Goal: Feedback & Contribution: Submit feedback/report problem

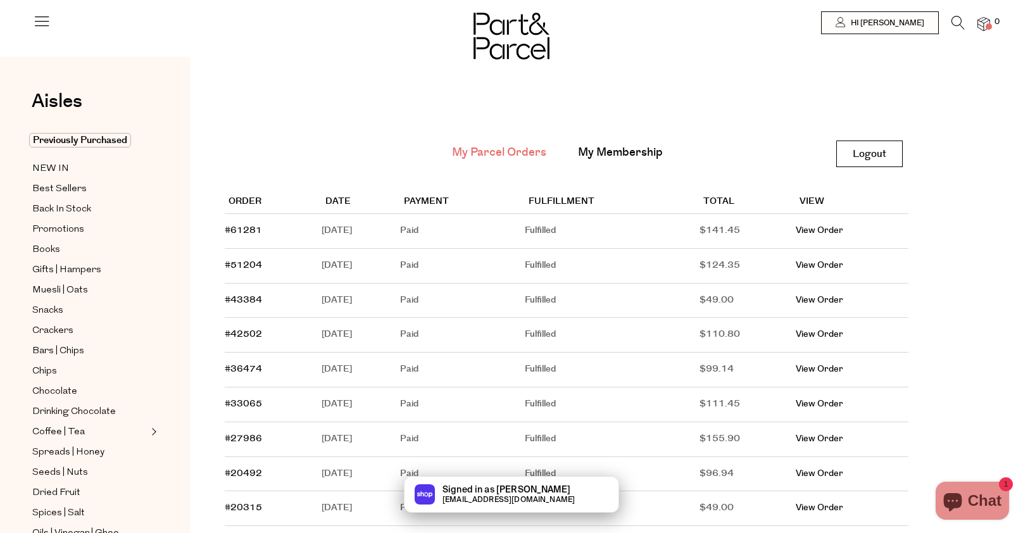
type input "[EMAIL_ADDRESS][DOMAIN_NAME]"
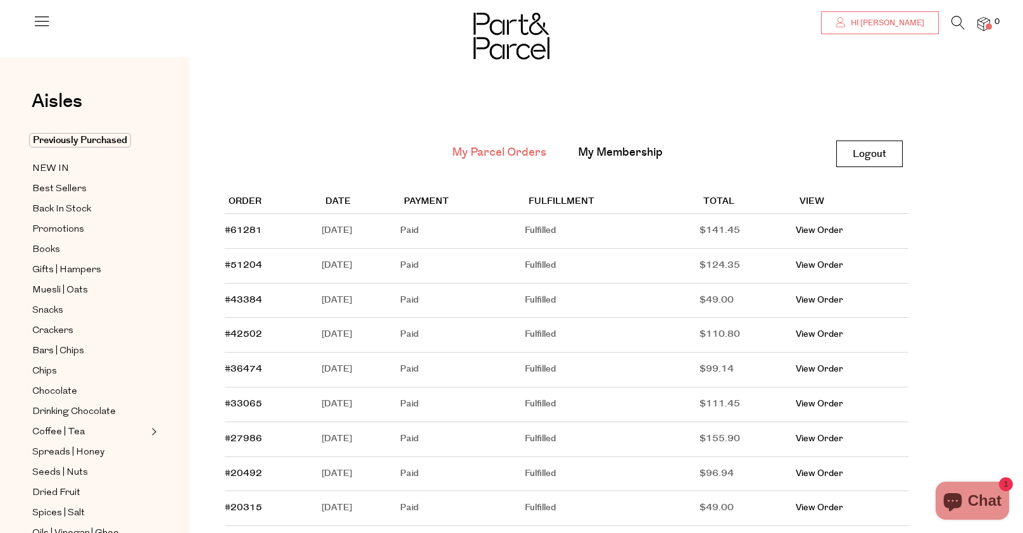
click at [916, 23] on span "Hi [PERSON_NAME]" at bounding box center [885, 23] width 77 height 11
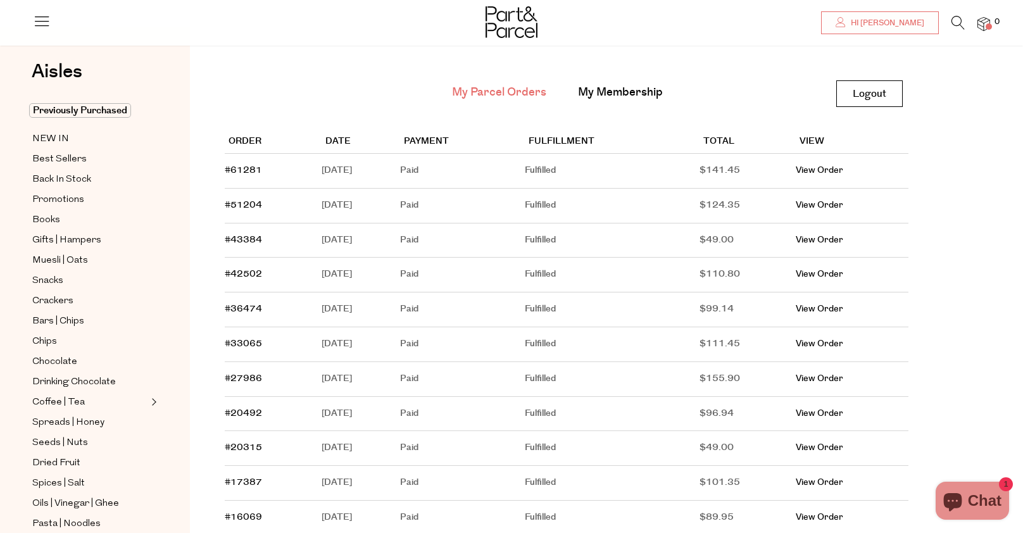
type input "[EMAIL_ADDRESS][DOMAIN_NAME]"
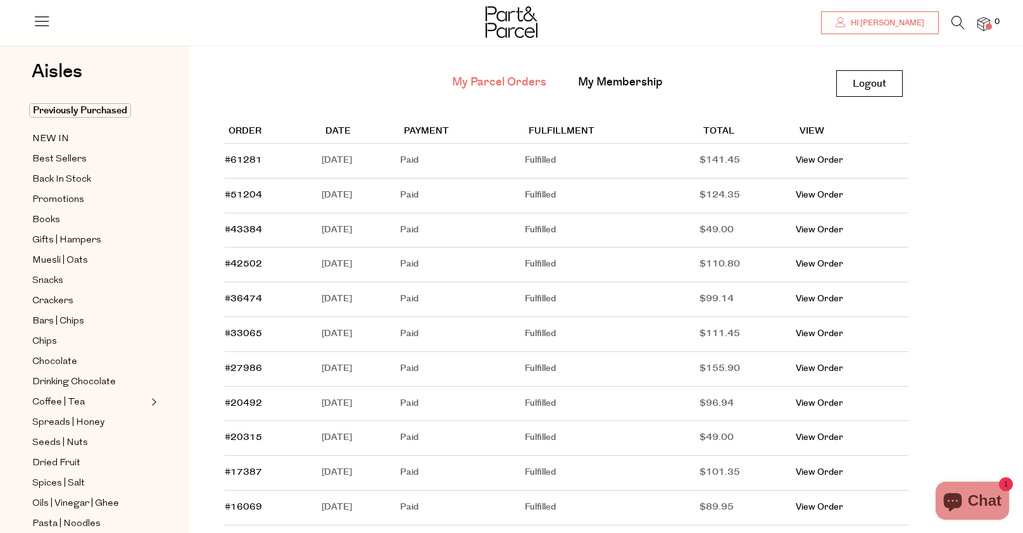
scroll to position [72, 0]
click at [983, 21] on img at bounding box center [983, 24] width 13 height 15
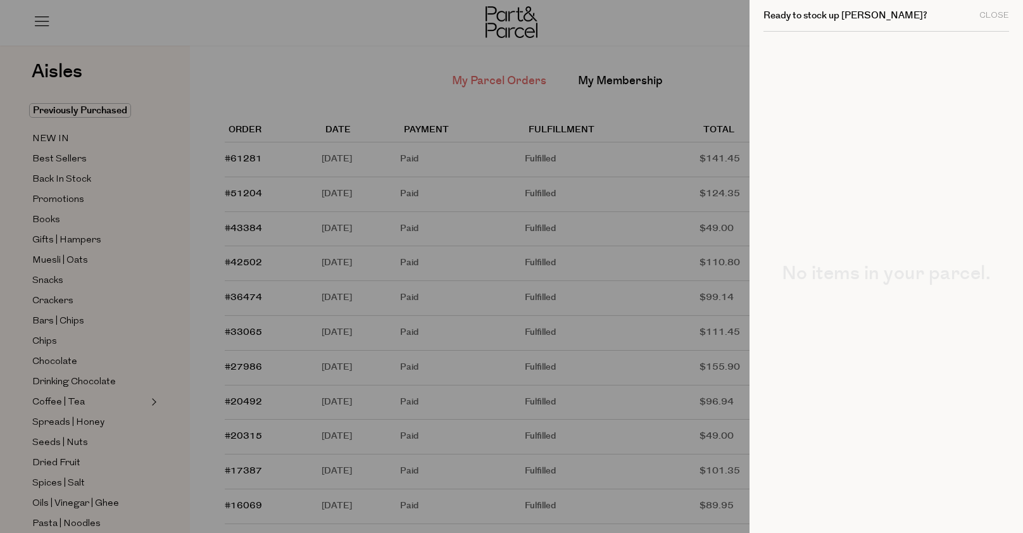
click at [687, 23] on div at bounding box center [511, 266] width 1023 height 533
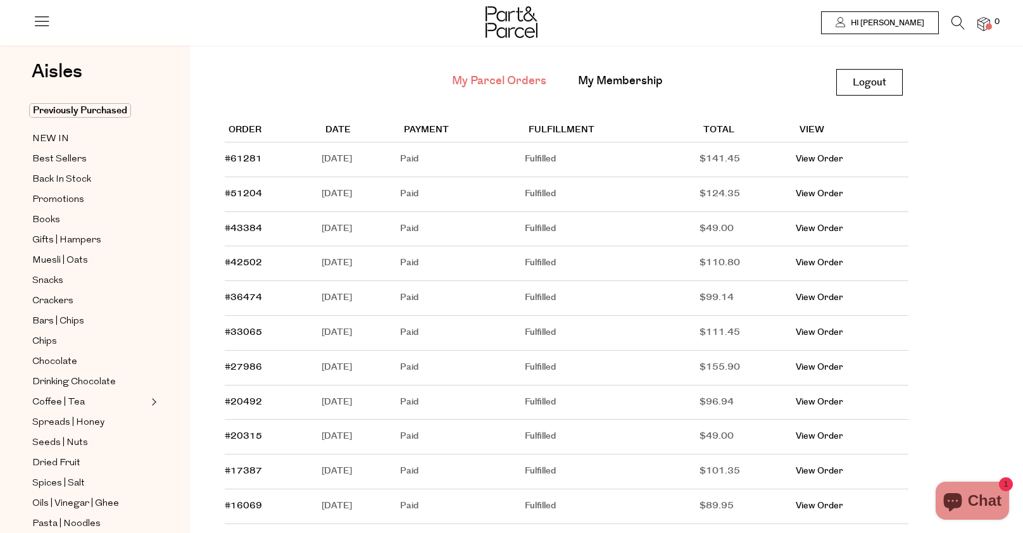
click at [888, 27] on span "Hi [PERSON_NAME]" at bounding box center [885, 23] width 77 height 11
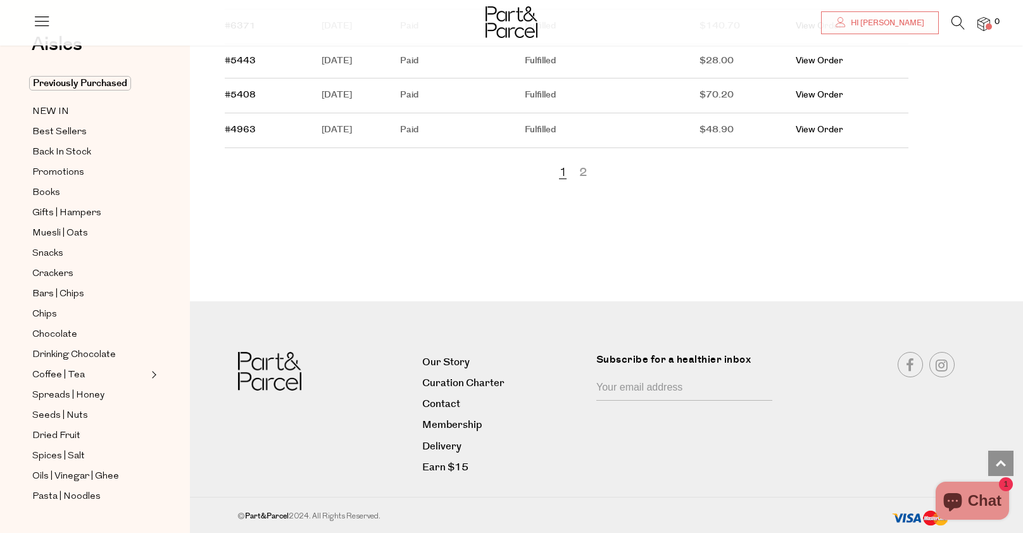
scroll to position [767, 0]
type input "[EMAIL_ADDRESS][DOMAIN_NAME]"
click at [583, 169] on link "2" at bounding box center [583, 173] width 8 height 16
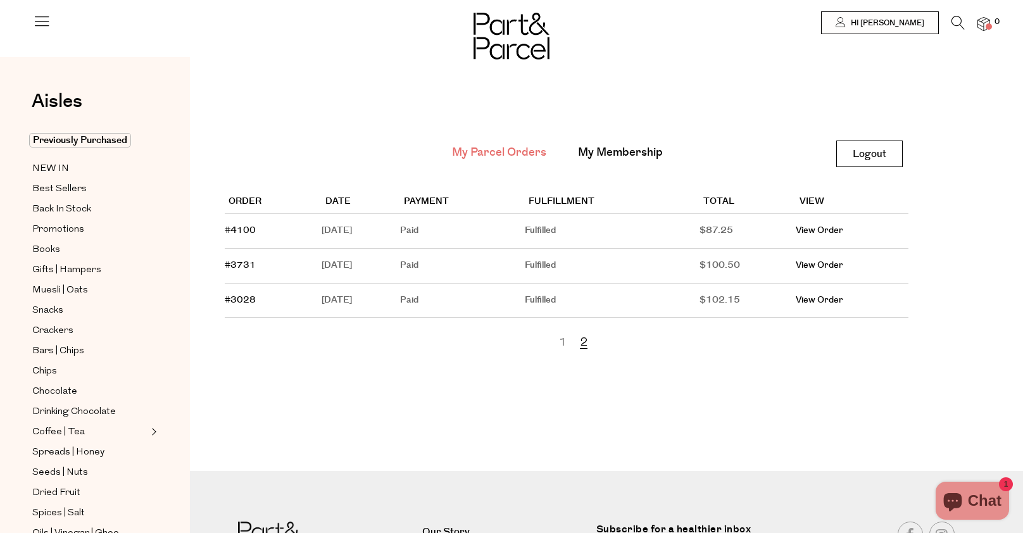
type input "[EMAIL_ADDRESS][DOMAIN_NAME]"
click at [41, 18] on icon at bounding box center [42, 21] width 18 height 18
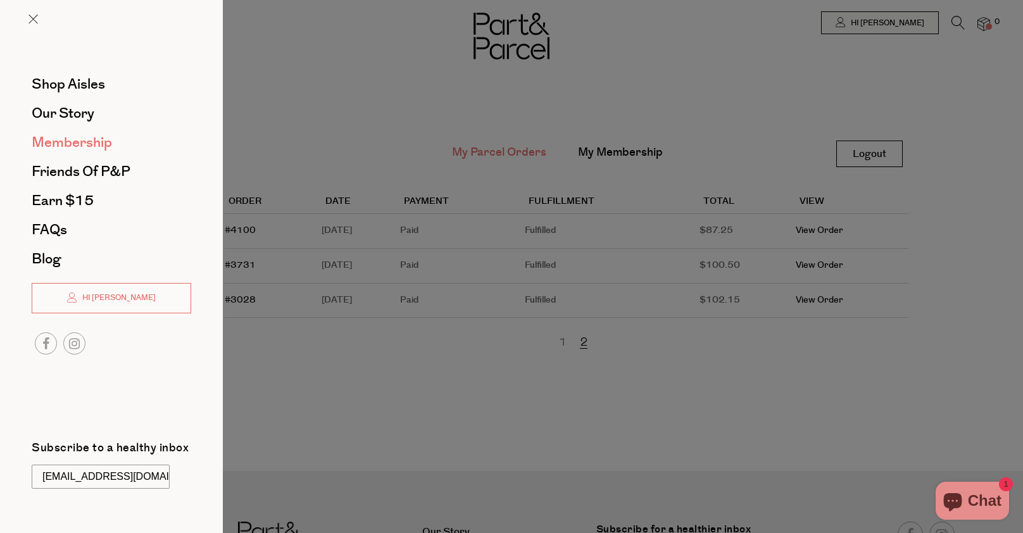
click at [120, 142] on link "Membership" at bounding box center [111, 142] width 159 height 14
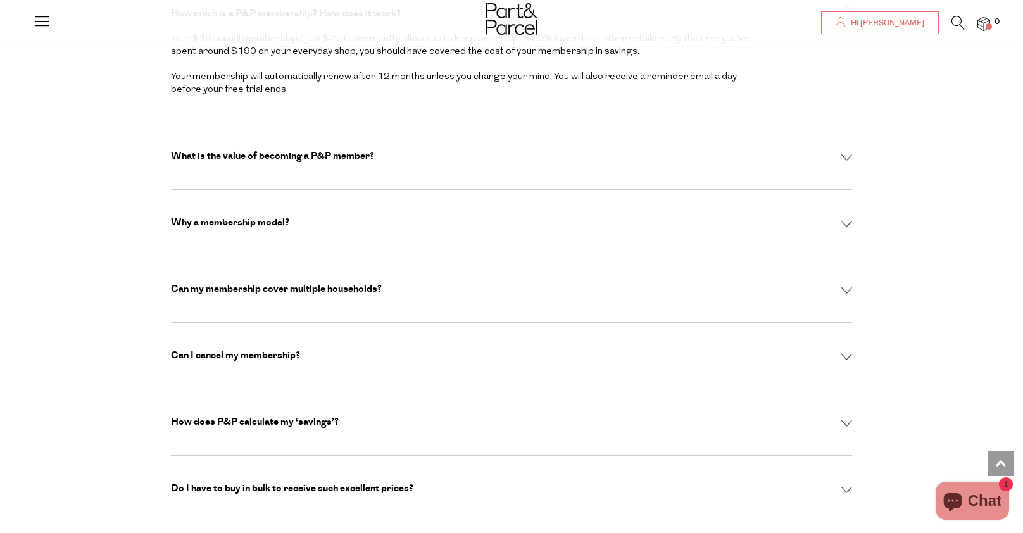
scroll to position [3895, 0]
click at [570, 328] on div "Can I cancel my membership? Absolutely. You can cancel anytime via your account…" at bounding box center [511, 354] width 681 height 66
click at [842, 352] on img at bounding box center [846, 355] width 11 height 7
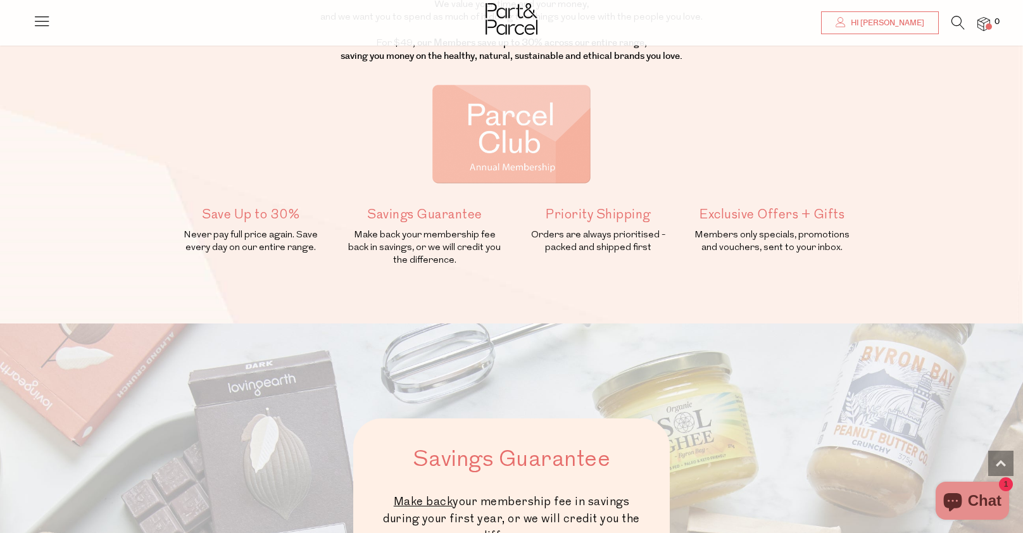
scroll to position [0, 0]
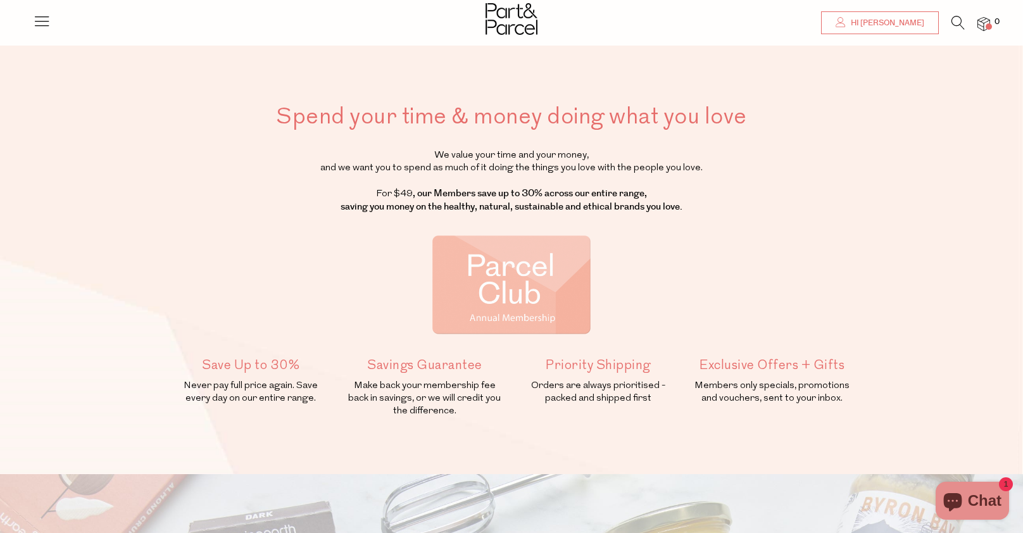
click at [912, 22] on span "Hi [PERSON_NAME]" at bounding box center [885, 23] width 77 height 11
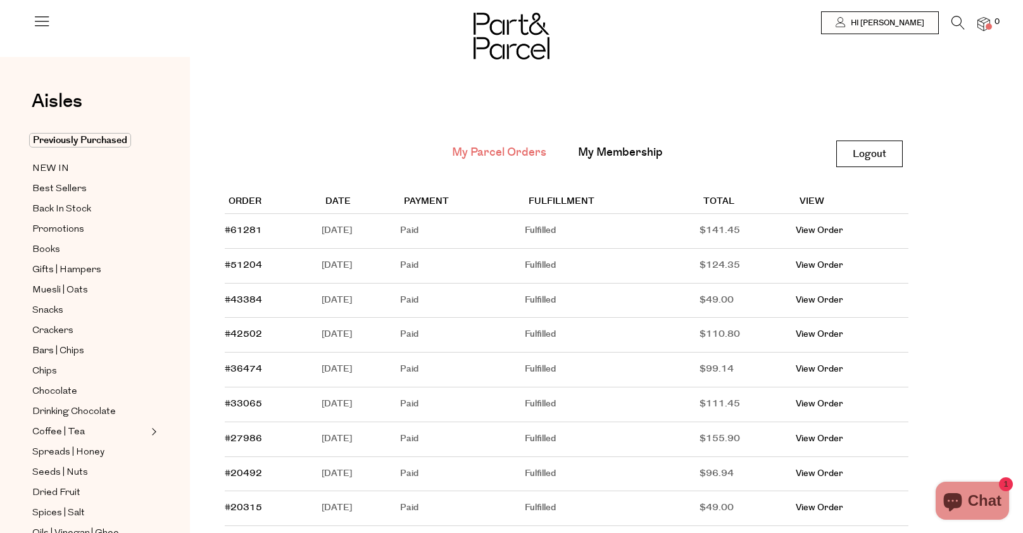
type input "[EMAIL_ADDRESS][DOMAIN_NAME]"
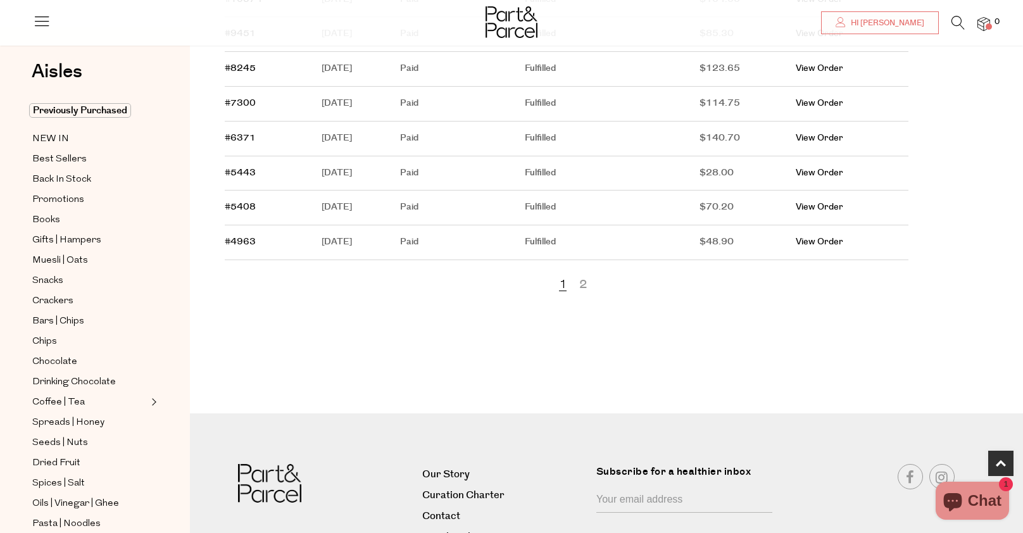
scroll to position [768, 0]
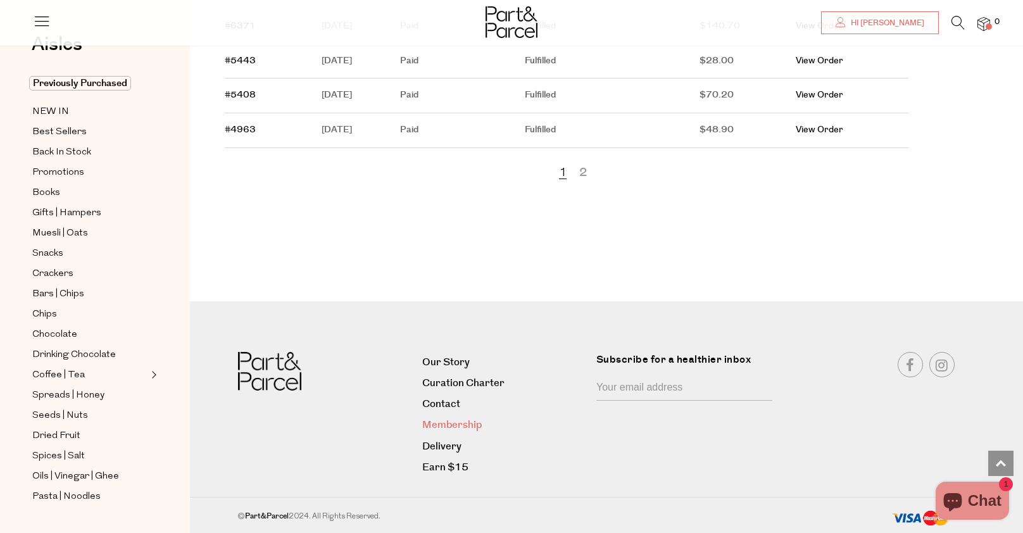
click at [452, 421] on link "Membership" at bounding box center [504, 424] width 165 height 17
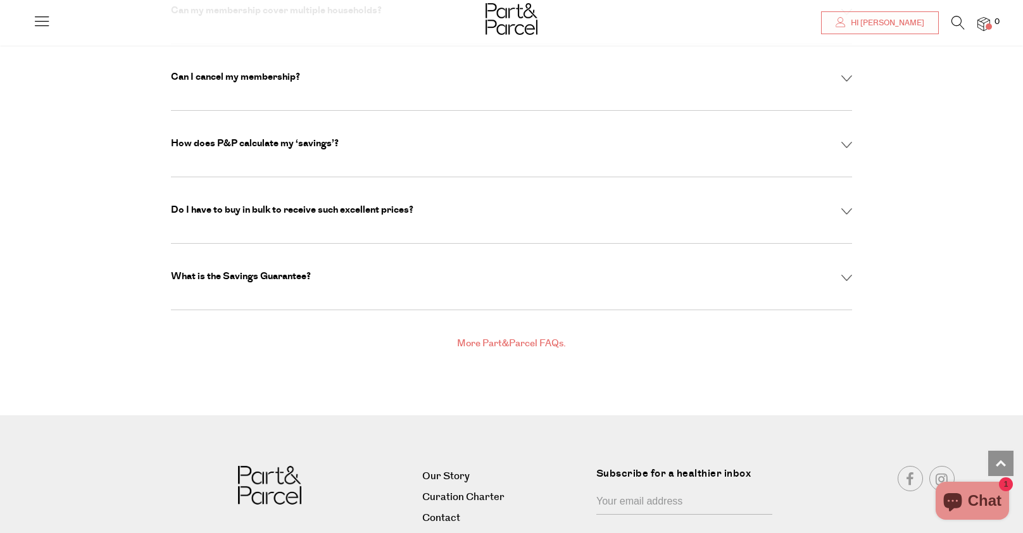
scroll to position [4252, 0]
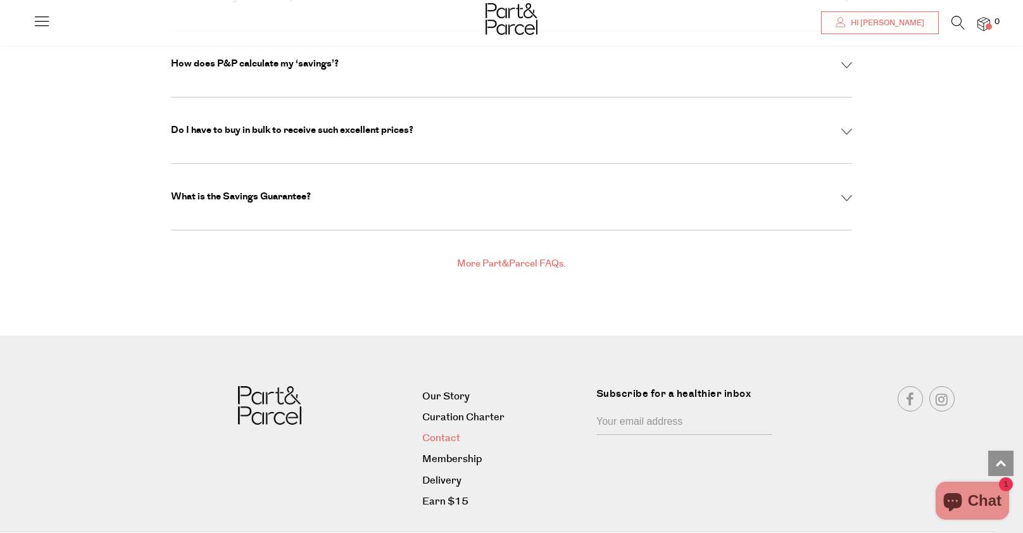
click at [447, 430] on link "Contact" at bounding box center [504, 438] width 165 height 17
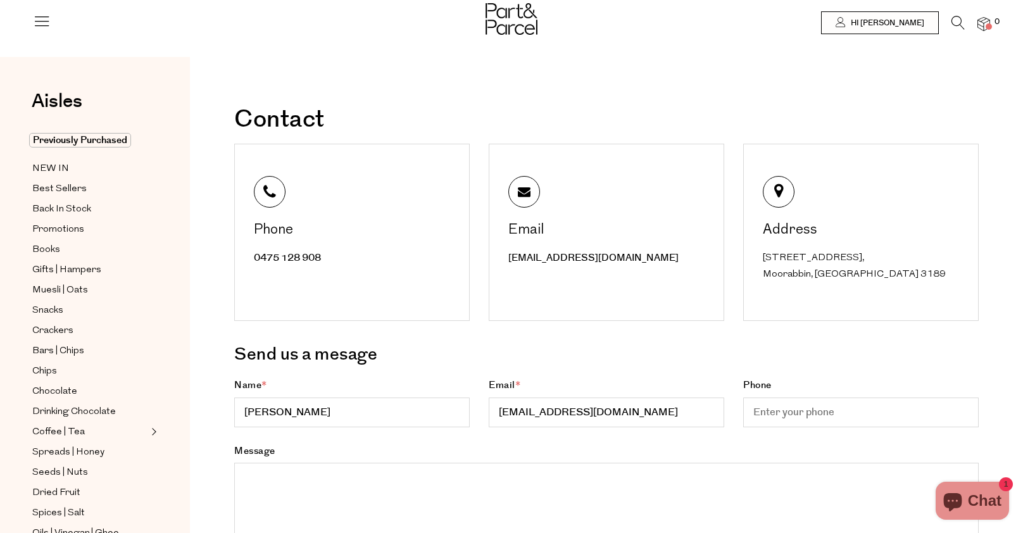
type input "[EMAIL_ADDRESS][DOMAIN_NAME]"
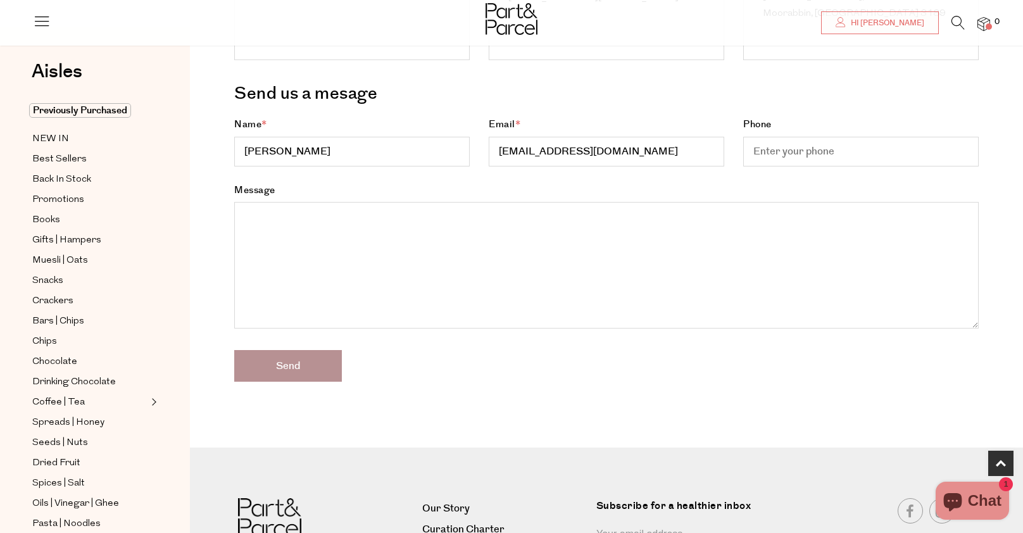
scroll to position [261, 0]
click at [797, 147] on input "Phone" at bounding box center [860, 151] width 235 height 30
type input "0435381436"
click at [359, 228] on textarea "Message" at bounding box center [606, 264] width 744 height 127
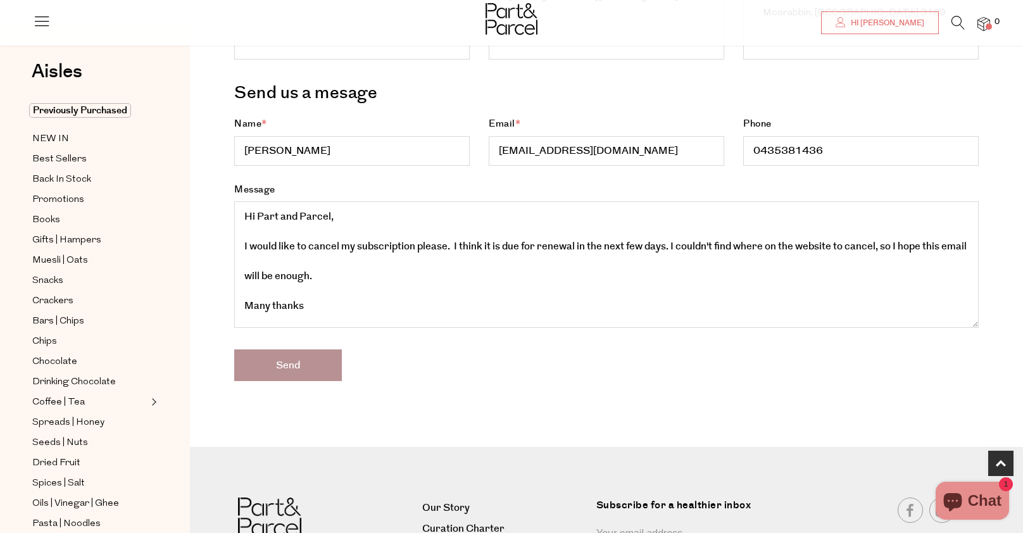
scroll to position [15, 0]
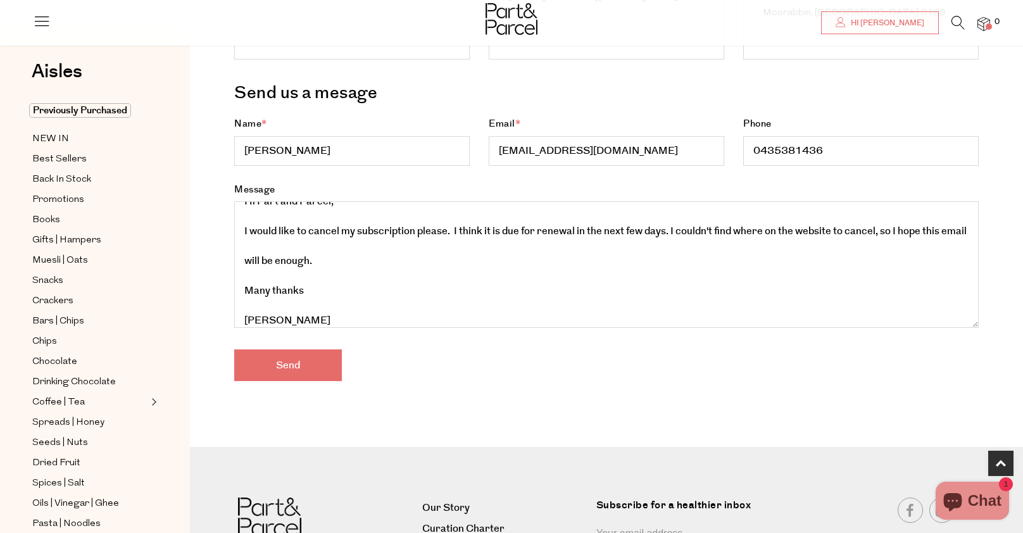
type textarea "Hi Part and Parcel, I would like to cancel my subscription please. I think it i…"
click at [281, 368] on input "Send" at bounding box center [288, 365] width 108 height 32
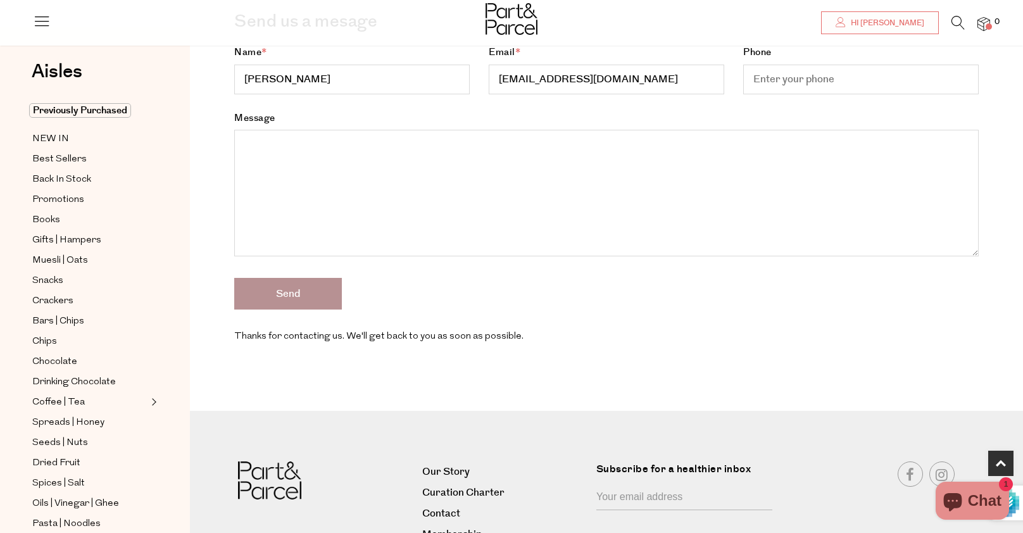
type input "[EMAIL_ADDRESS][DOMAIN_NAME]"
click at [37, 14] on icon at bounding box center [42, 21] width 18 height 18
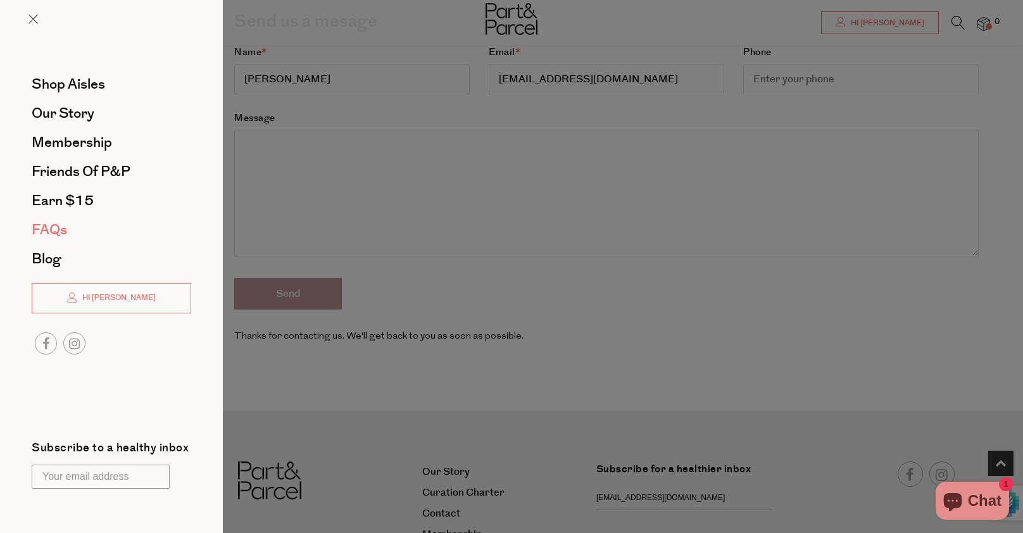
click at [59, 231] on span "FAQs" at bounding box center [49, 230] width 35 height 20
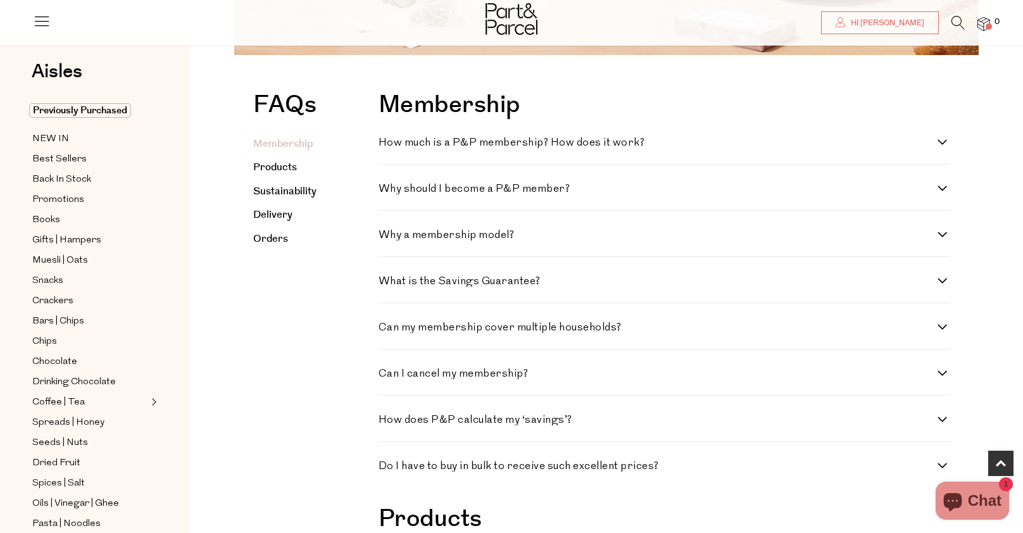
type input "[EMAIL_ADDRESS][DOMAIN_NAME]"
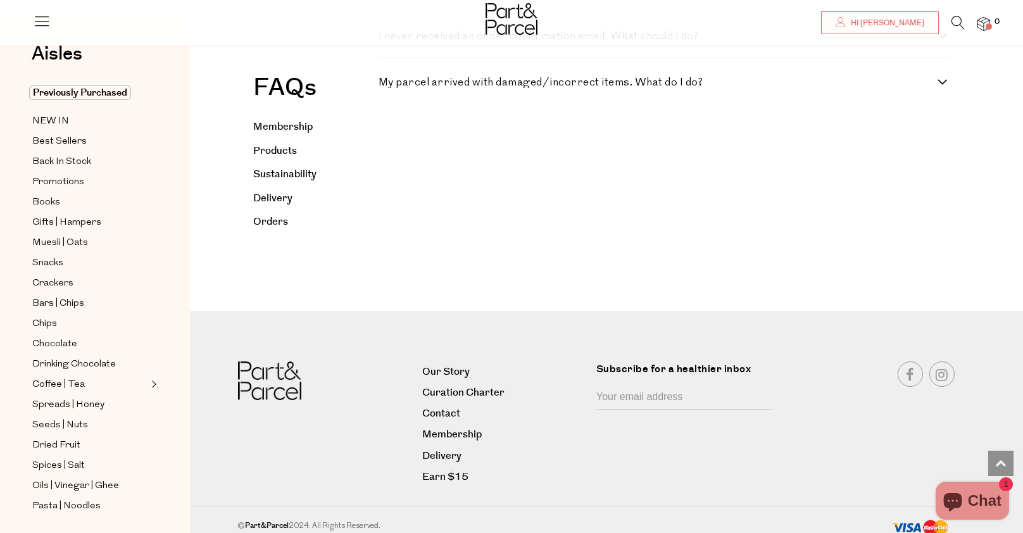
scroll to position [2181, 0]
